Goal: Task Accomplishment & Management: Use online tool/utility

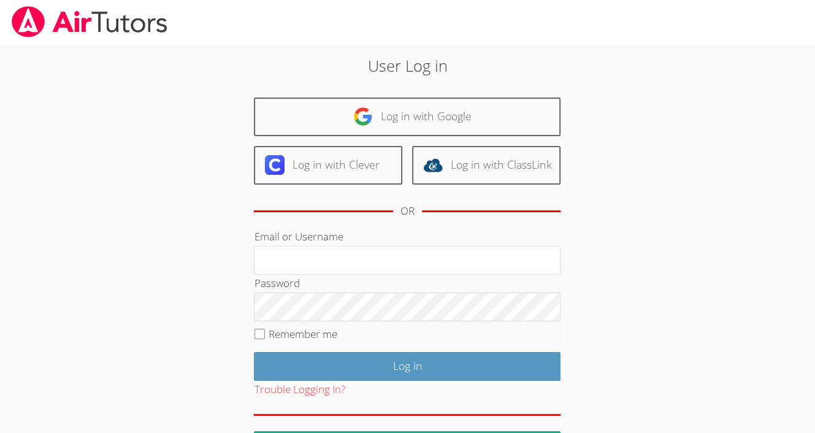
click at [7, 273] on body "User Log in Log in with Google Log in with Clever Log in with ClassLink OR Emai…" at bounding box center [407, 216] width 815 height 433
click at [260, 329] on input "Remember me" at bounding box center [259, 334] width 10 height 10
click at [254, 329] on input "Remember me" at bounding box center [259, 334] width 10 height 10
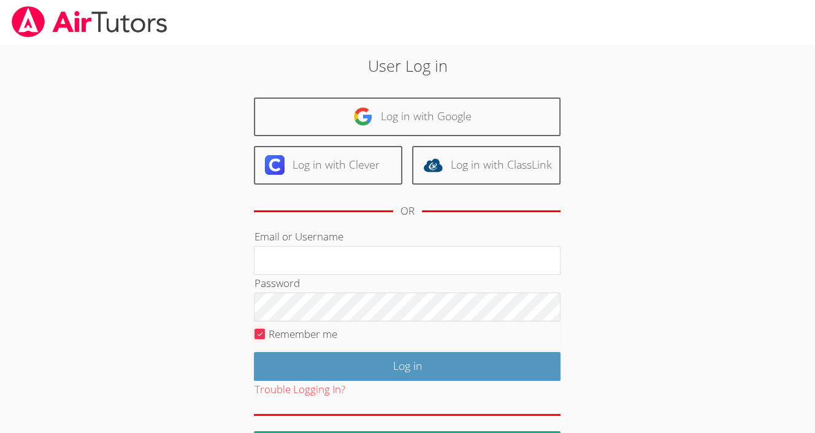
checkbox input "false"
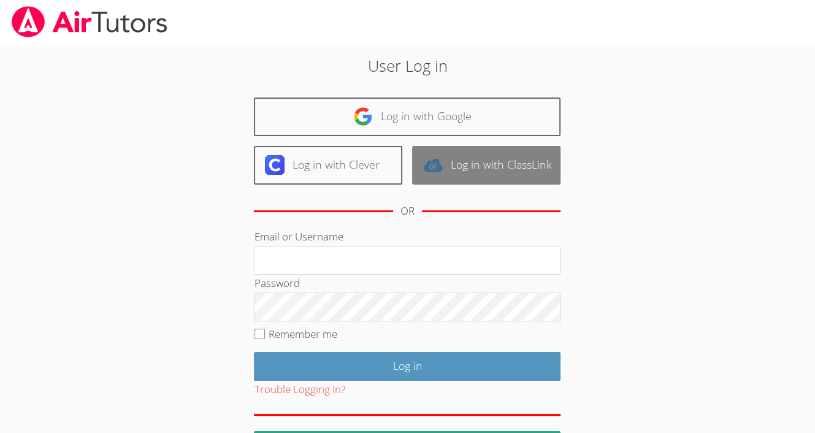
click at [526, 163] on link "Log in with ClassLink" at bounding box center [486, 165] width 148 height 39
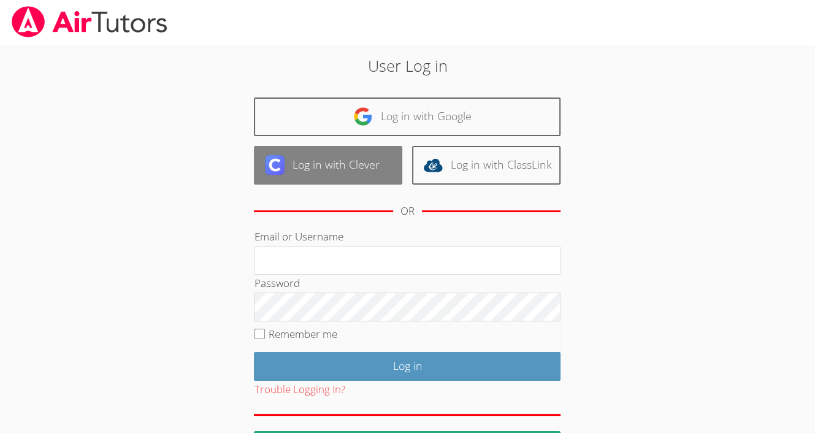
click at [335, 161] on link "Log in with Clever" at bounding box center [328, 165] width 148 height 39
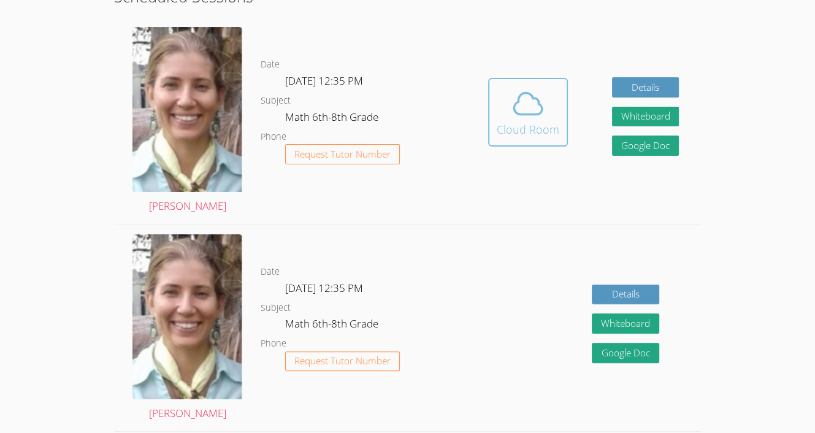
scroll to position [252, 0]
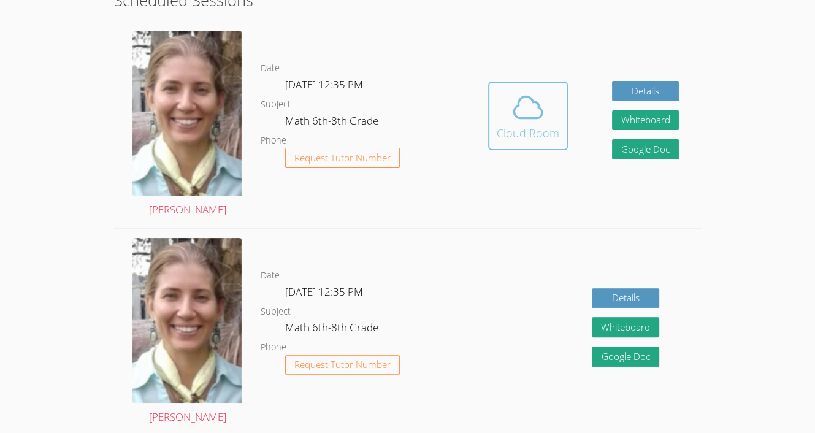
click at [501, 95] on span at bounding box center [528, 107] width 63 height 34
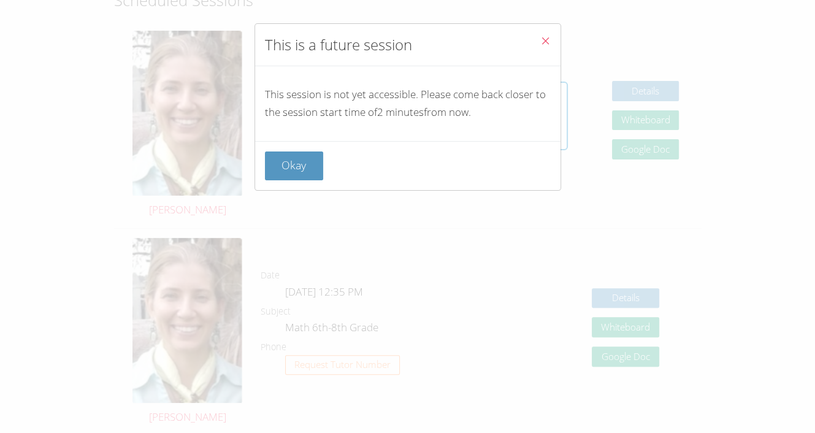
click at [530, 45] on button "Close" at bounding box center [545, 42] width 30 height 37
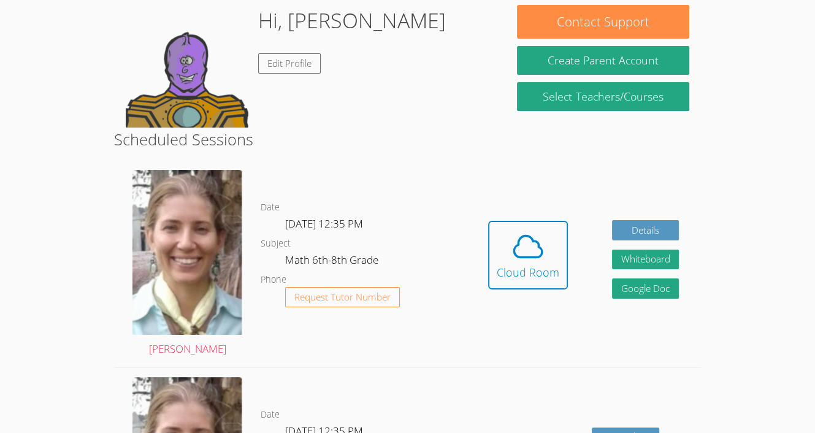
scroll to position [0, 0]
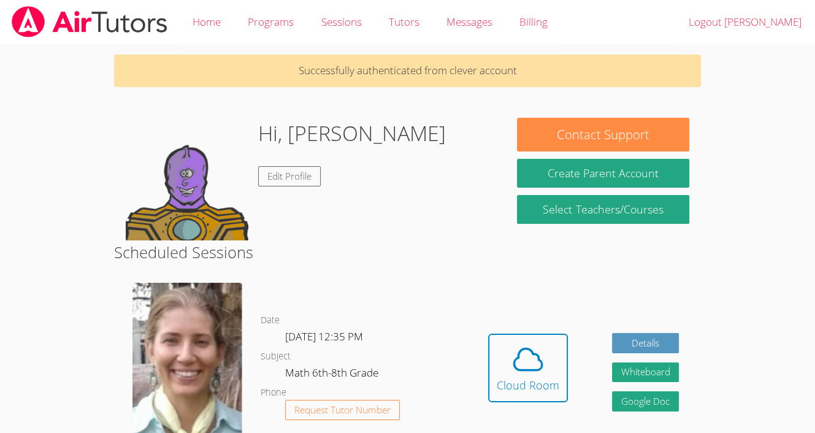
click at [35, 277] on body "Home Programs Sessions Tutors Messages Billing Logout Carlos Successfully authe…" at bounding box center [407, 216] width 815 height 433
click at [285, 172] on link "Edit Profile" at bounding box center [289, 176] width 63 height 20
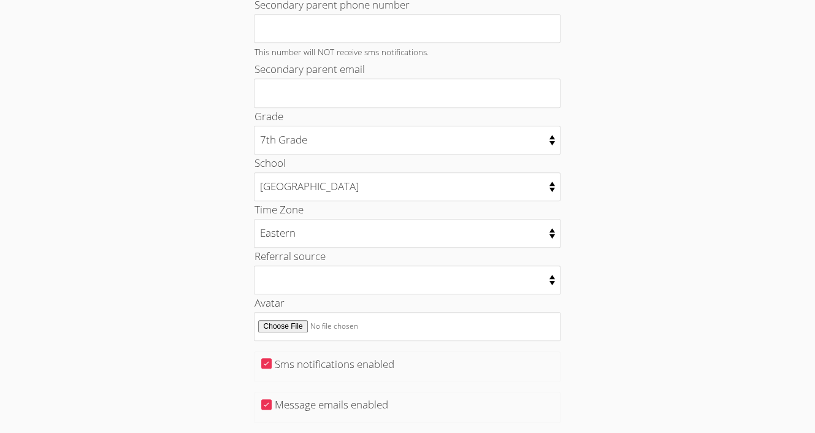
scroll to position [500, 0]
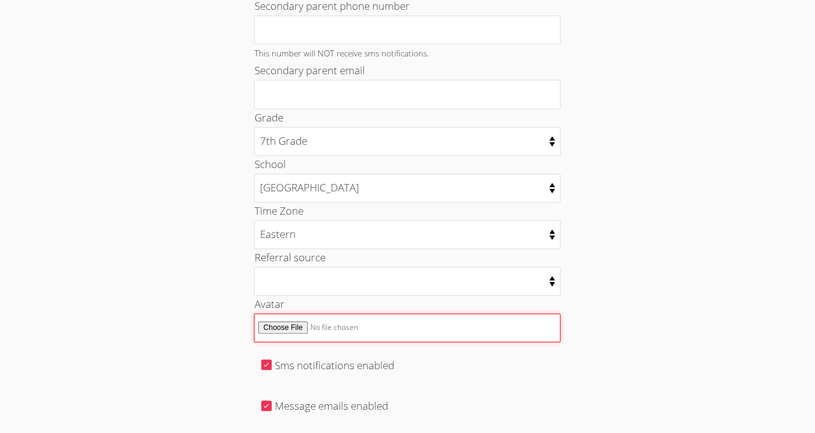
click at [275, 327] on input "Avatar" at bounding box center [407, 327] width 307 height 29
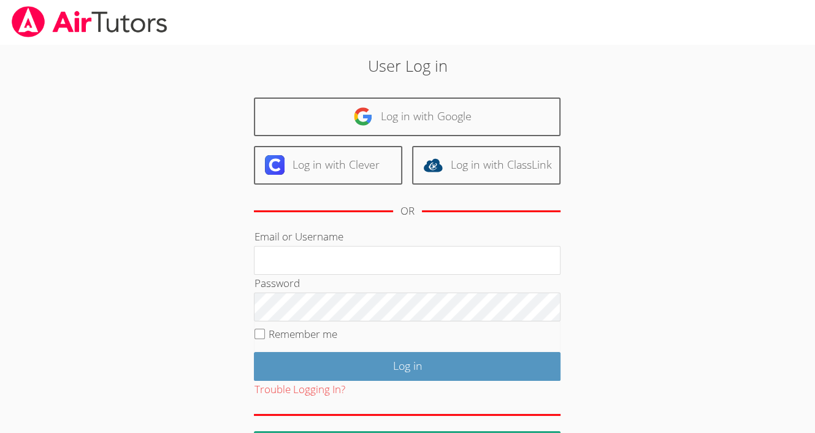
scroll to position [43, 0]
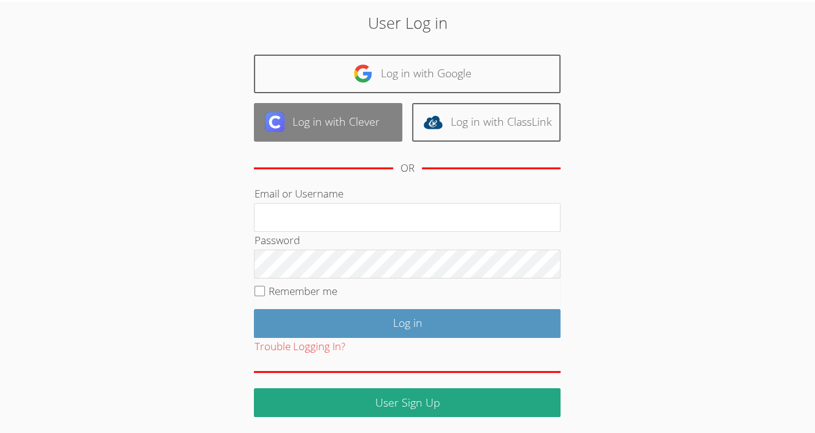
click at [306, 105] on link "Log in with Clever" at bounding box center [328, 122] width 148 height 39
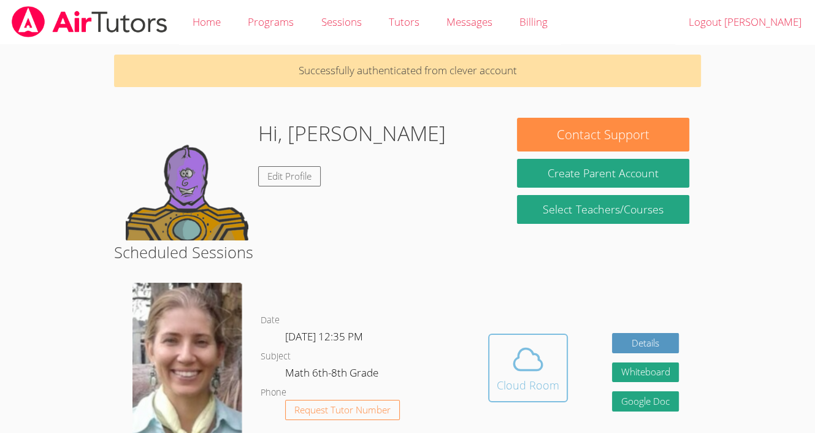
click at [538, 362] on icon at bounding box center [528, 359] width 34 height 34
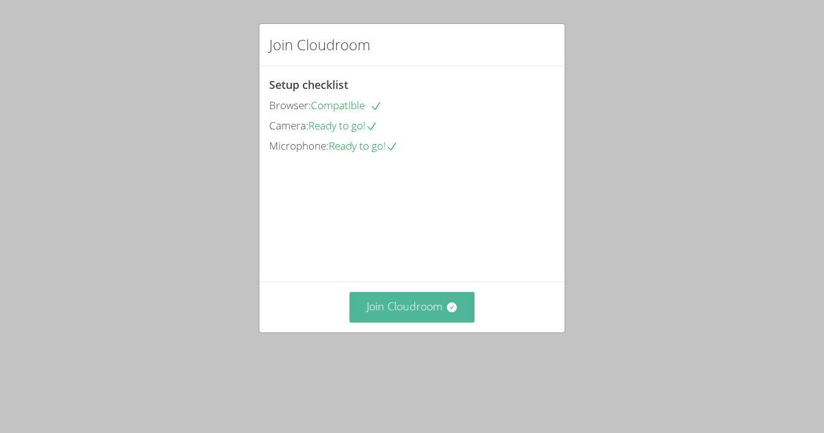
click at [419, 322] on button "Join Cloudroom" at bounding box center [413, 307] width 126 height 30
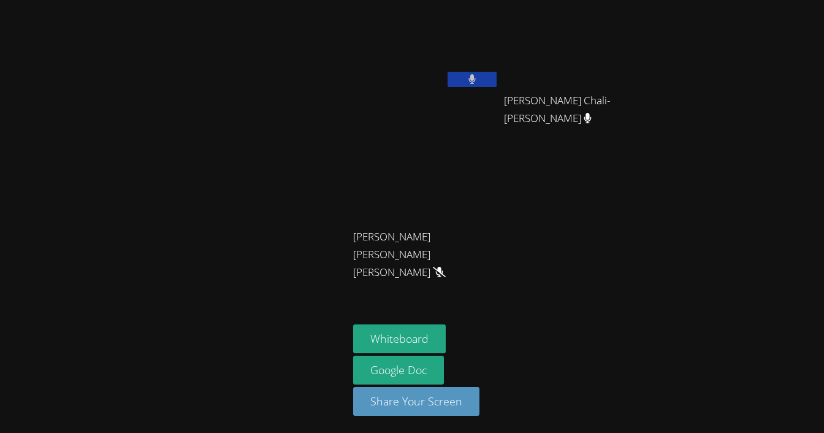
click at [473, 79] on icon at bounding box center [471, 79] width 7 height 10
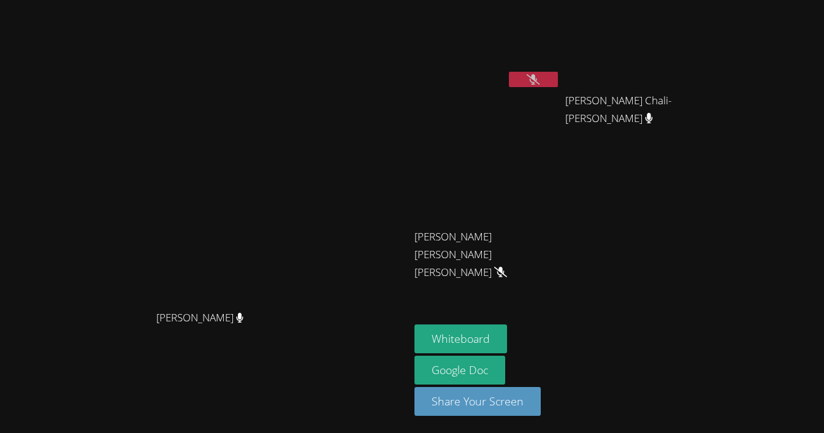
click at [540, 77] on icon at bounding box center [533, 79] width 13 height 10
click at [558, 77] on button at bounding box center [533, 79] width 49 height 15
click at [540, 82] on icon at bounding box center [533, 79] width 13 height 10
click at [558, 82] on button at bounding box center [533, 79] width 49 height 15
click at [540, 82] on icon at bounding box center [533, 79] width 13 height 10
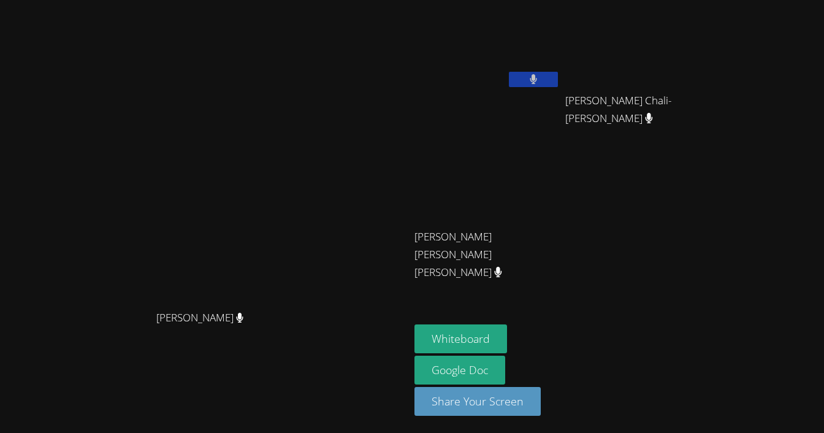
click at [558, 77] on button at bounding box center [533, 79] width 49 height 15
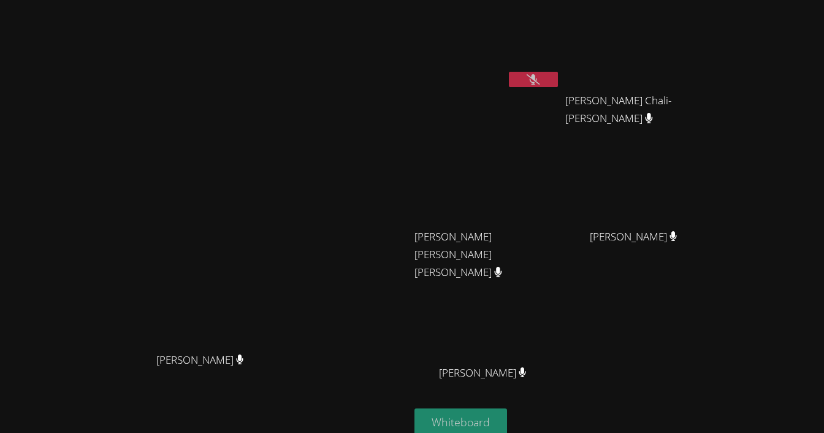
click at [507, 426] on button "Whiteboard" at bounding box center [461, 422] width 93 height 29
click at [558, 77] on button at bounding box center [533, 79] width 49 height 15
click at [537, 75] on icon at bounding box center [533, 79] width 7 height 10
click at [558, 79] on button at bounding box center [533, 79] width 49 height 15
click at [558, 83] on button at bounding box center [533, 79] width 49 height 15
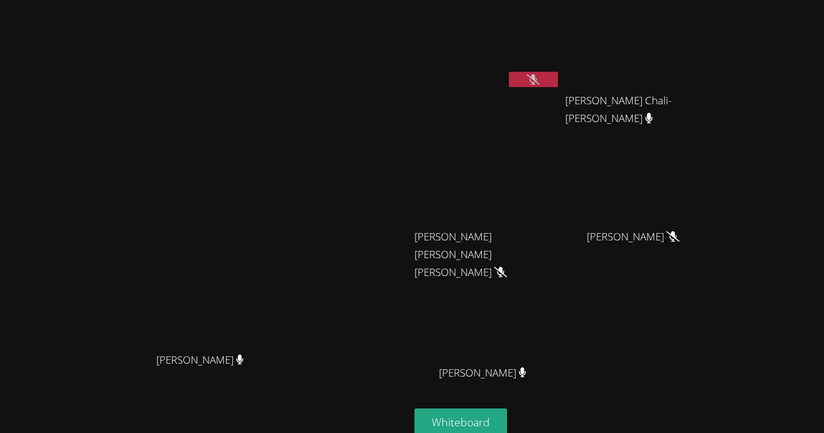
click at [343, 67] on div "Diana Andrade Diana Andrade" at bounding box center [205, 258] width 400 height 507
click at [558, 72] on button at bounding box center [533, 79] width 49 height 15
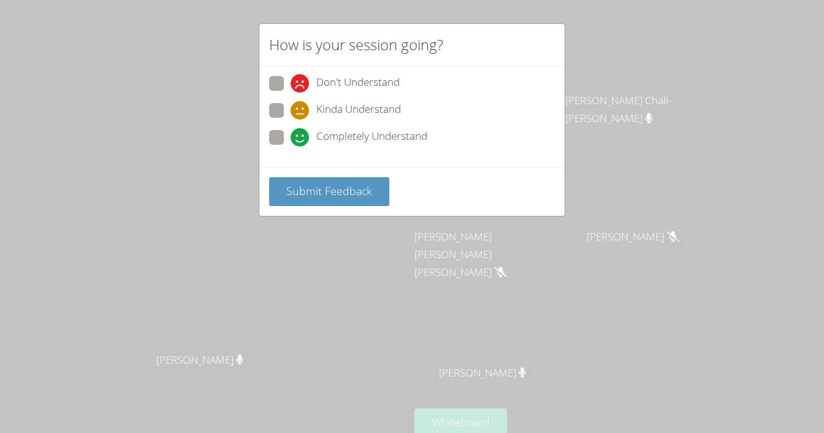
click at [338, 138] on span "Completely Understand" at bounding box center [371, 137] width 111 height 18
click at [301, 138] on input "Completely Understand" at bounding box center [296, 135] width 10 height 10
radio input "true"
click at [399, 109] on span "Kinda Understand" at bounding box center [358, 110] width 85 height 18
click at [301, 109] on input "Kinda Understand" at bounding box center [296, 108] width 10 height 10
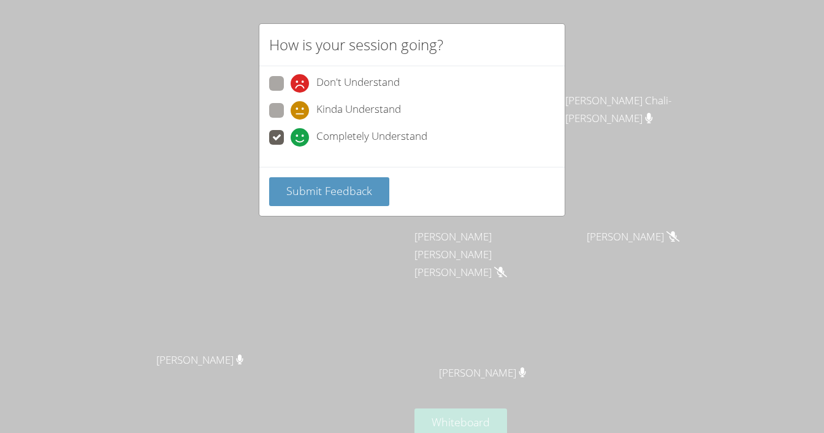
radio input "true"
click at [346, 199] on button "Submit Feedback" at bounding box center [329, 191] width 120 height 29
